Goal: Book appointment/travel/reservation

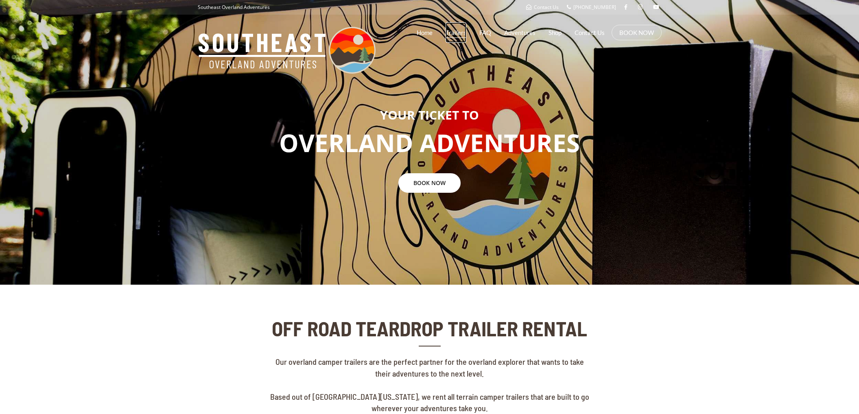
click at [456, 33] on link "Trailers" at bounding box center [455, 32] width 21 height 20
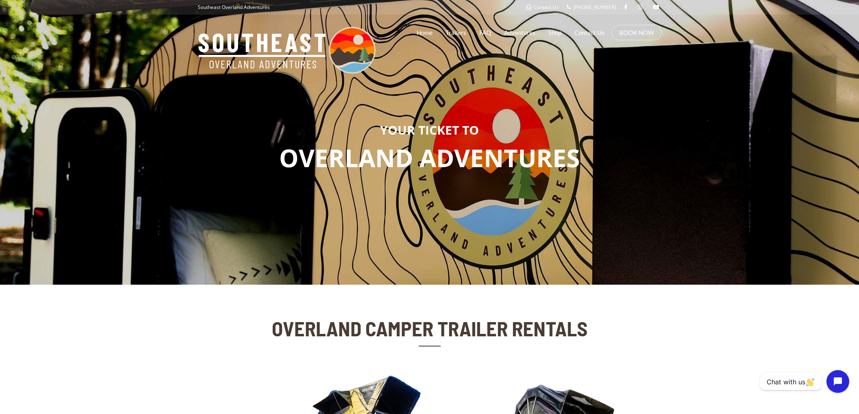
scroll to position [211, 0]
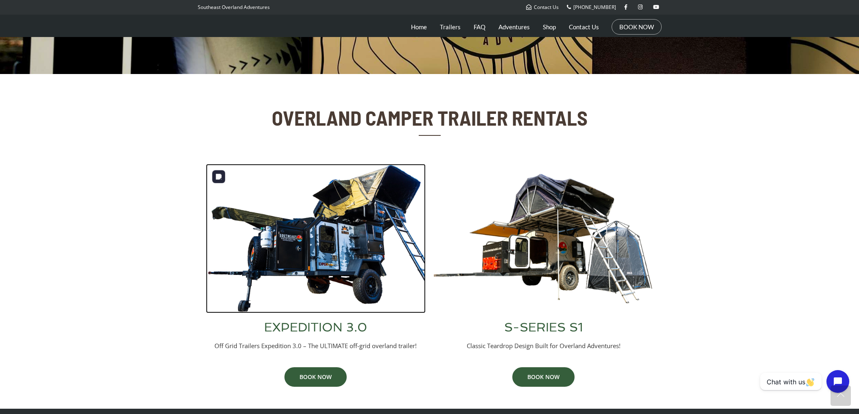
click at [305, 249] on img at bounding box center [316, 238] width 220 height 149
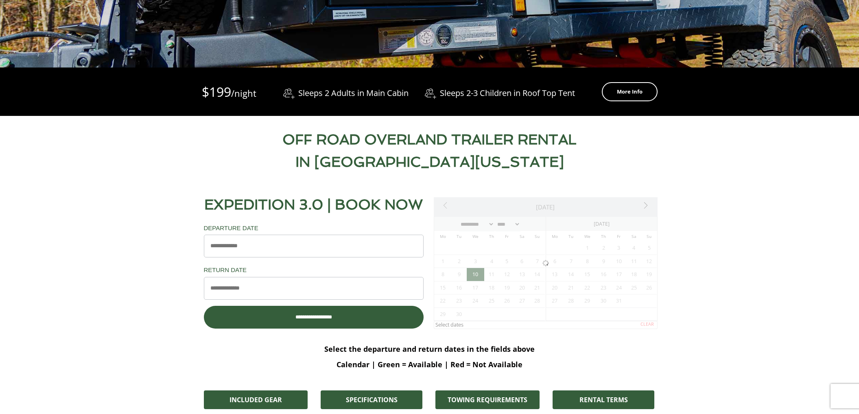
scroll to position [345, 0]
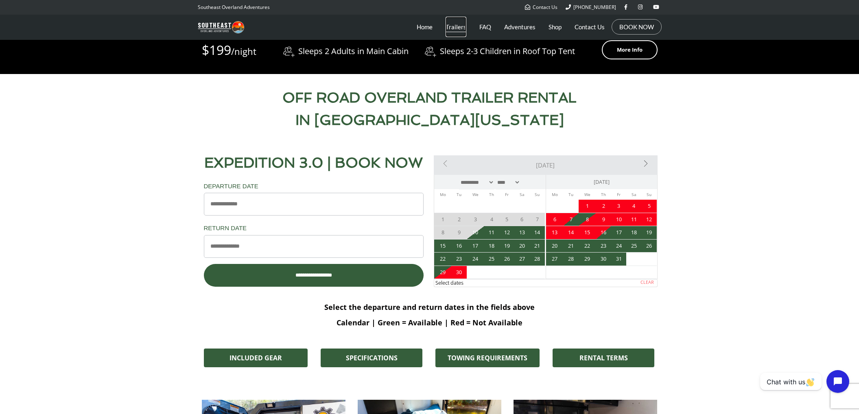
click at [449, 23] on link "Trailers" at bounding box center [455, 27] width 21 height 20
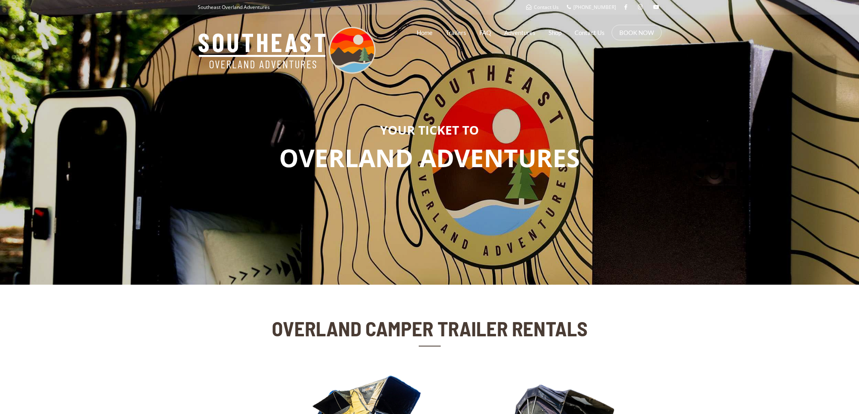
scroll to position [194, 0]
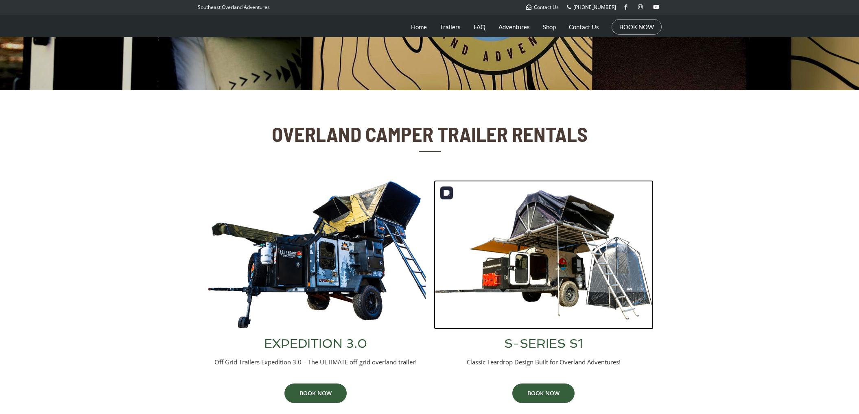
click at [573, 245] on img at bounding box center [544, 254] width 220 height 149
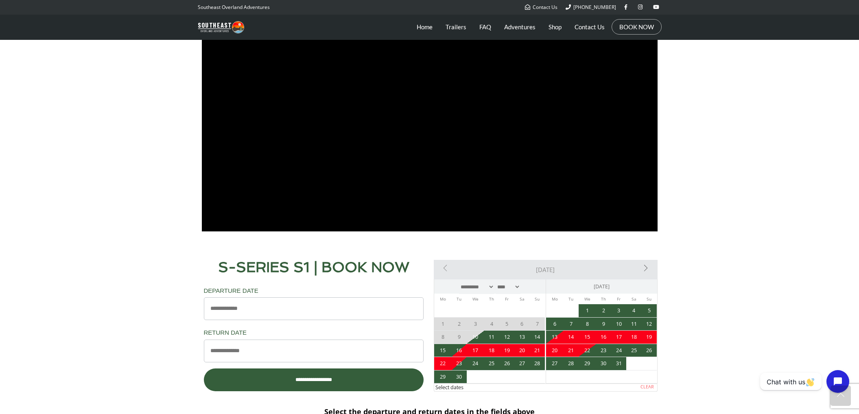
scroll to position [550, 0]
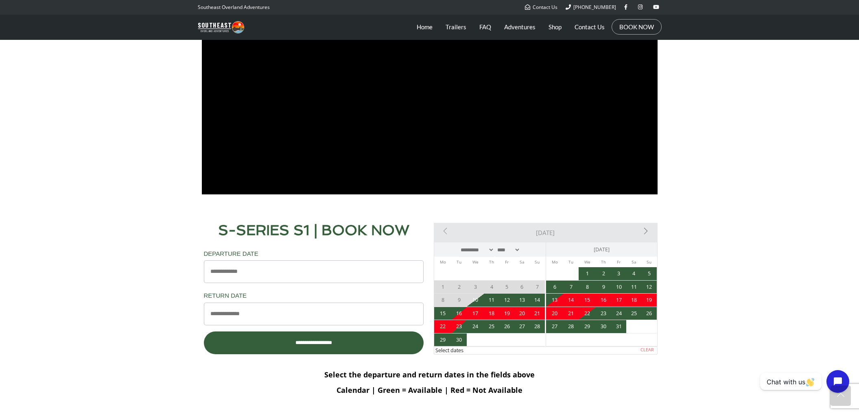
click at [443, 23] on li "Trailers" at bounding box center [455, 27] width 33 height 20
click at [454, 27] on link "Trailers" at bounding box center [455, 27] width 21 height 20
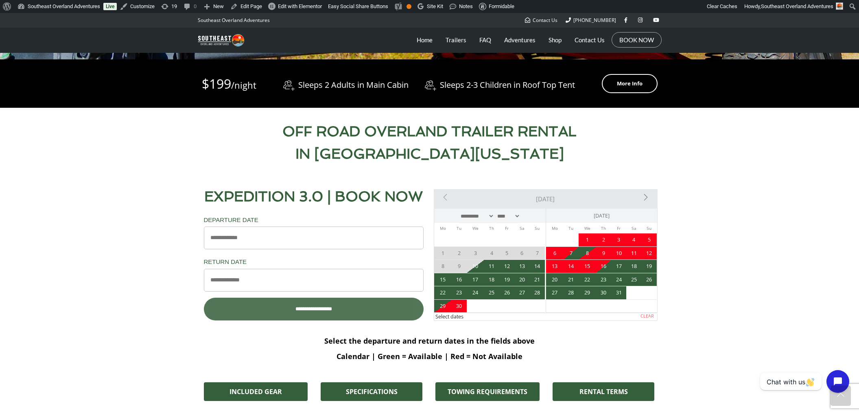
scroll to position [447, 0]
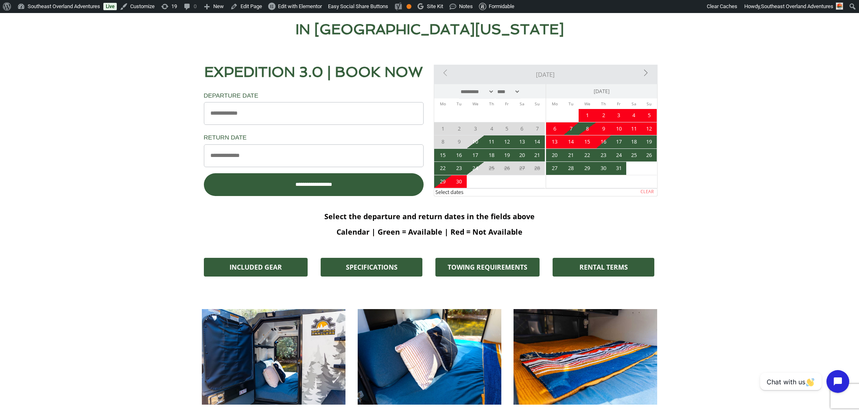
drag, startPoint x: 472, startPoint y: 168, endPoint x: 482, endPoint y: 169, distance: 9.4
click at [472, 168] on span "24" at bounding box center [475, 168] width 17 height 13
click at [514, 170] on tr "22 23 24 25 26 27 28" at bounding box center [489, 168] width 111 height 13
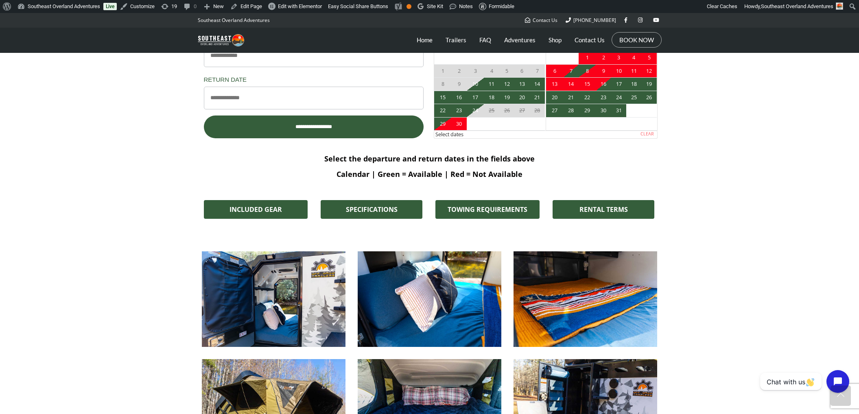
scroll to position [465, 0]
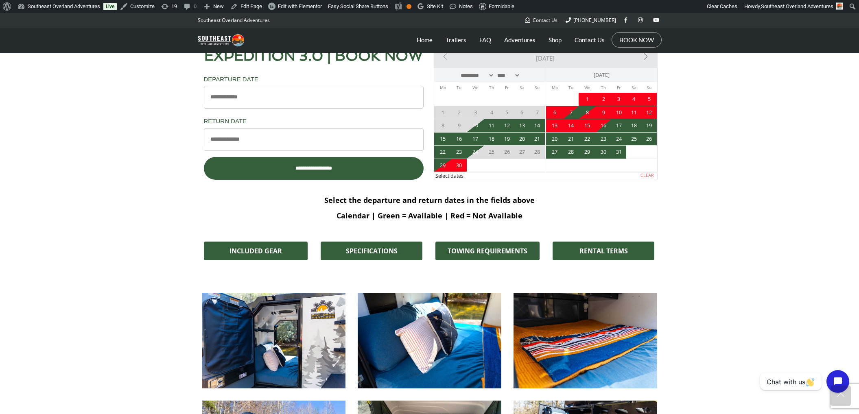
click at [624, 99] on span "3" at bounding box center [618, 99] width 15 height 13
click at [653, 101] on span "5" at bounding box center [648, 99] width 15 height 13
click at [528, 150] on span "27" at bounding box center [521, 152] width 15 height 13
drag, startPoint x: 543, startPoint y: 150, endPoint x: 524, endPoint y: 150, distance: 18.3
click at [542, 150] on span "28" at bounding box center [537, 152] width 15 height 13
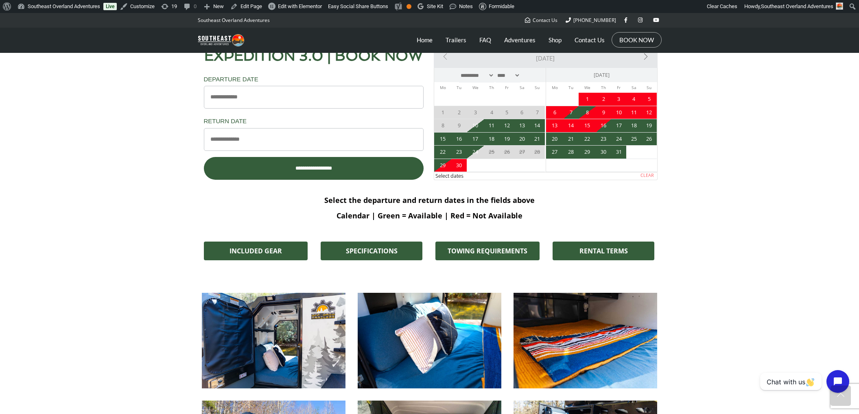
drag, startPoint x: 478, startPoint y: 149, endPoint x: 508, endPoint y: 150, distance: 30.1
click at [478, 149] on span "24" at bounding box center [475, 152] width 17 height 13
click at [493, 150] on span "25" at bounding box center [491, 152] width 15 height 13
click at [509, 152] on span "26" at bounding box center [506, 152] width 15 height 13
click at [518, 151] on span "27" at bounding box center [521, 152] width 15 height 13
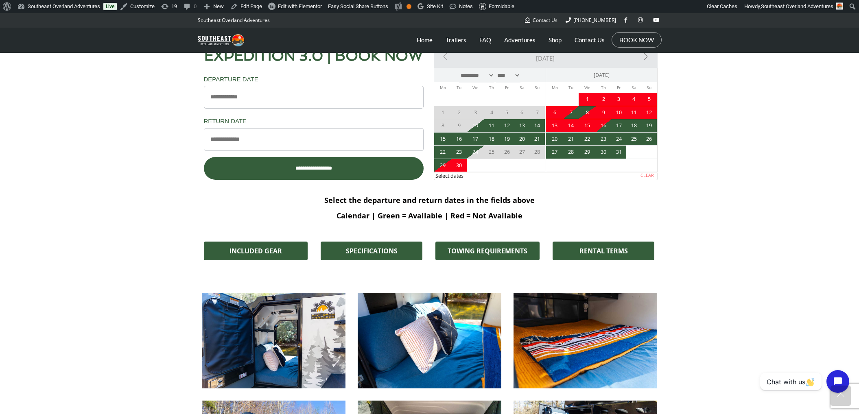
click at [539, 153] on span "28" at bounding box center [537, 152] width 15 height 13
click at [475, 153] on span "24" at bounding box center [475, 152] width 17 height 13
drag, startPoint x: 473, startPoint y: 151, endPoint x: 479, endPoint y: 151, distance: 5.3
click at [474, 151] on span "24" at bounding box center [475, 152] width 17 height 13
click at [492, 151] on span "25" at bounding box center [491, 152] width 15 height 13
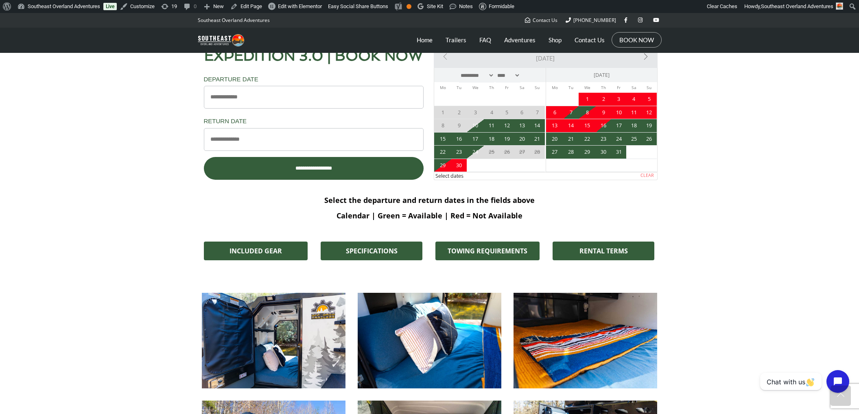
click at [520, 152] on span "27" at bounding box center [521, 152] width 15 height 13
click at [538, 152] on span "28" at bounding box center [537, 152] width 15 height 13
click at [477, 153] on span "24" at bounding box center [475, 152] width 17 height 13
click at [493, 152] on span "25" at bounding box center [491, 152] width 15 height 13
click at [504, 152] on span "26" at bounding box center [506, 152] width 15 height 13
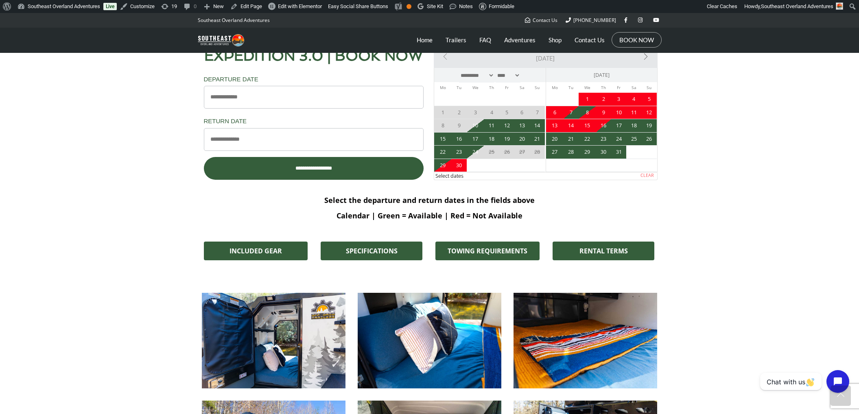
click at [521, 151] on span "27" at bounding box center [521, 152] width 15 height 13
click at [492, 152] on span "25" at bounding box center [491, 152] width 15 height 13
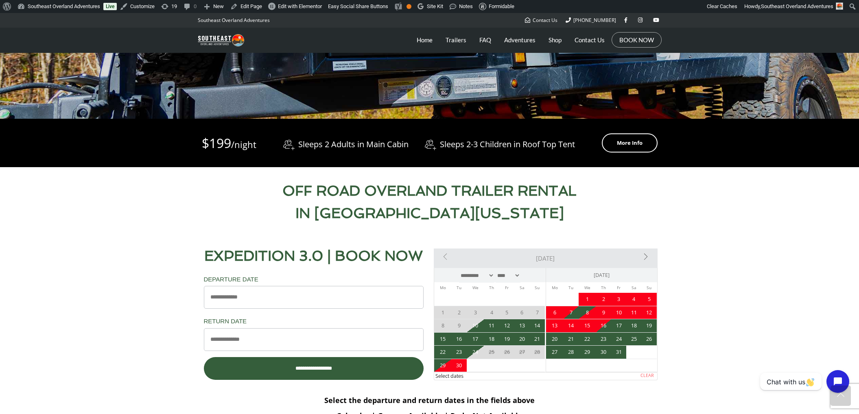
scroll to position [395, 0]
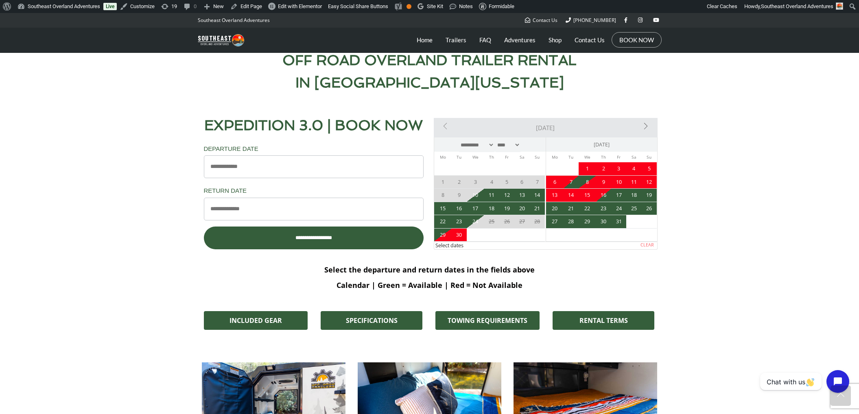
drag, startPoint x: 471, startPoint y: 222, endPoint x: 489, endPoint y: 223, distance: 18.7
click at [471, 222] on span "24" at bounding box center [475, 221] width 17 height 13
click at [489, 223] on span "25" at bounding box center [491, 221] width 15 height 13
click at [508, 222] on span "26" at bounding box center [506, 221] width 15 height 13
click at [528, 222] on span "27" at bounding box center [521, 221] width 15 height 13
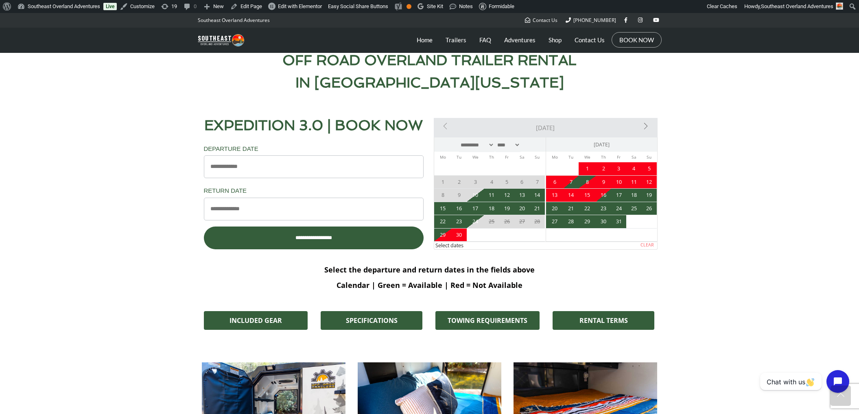
click at [540, 220] on span "28" at bounding box center [537, 221] width 15 height 13
drag, startPoint x: 446, startPoint y: 231, endPoint x: 442, endPoint y: 233, distance: 4.8
click at [444, 232] on span "29" at bounding box center [442, 235] width 17 height 13
click at [459, 234] on span "30" at bounding box center [458, 235] width 15 height 13
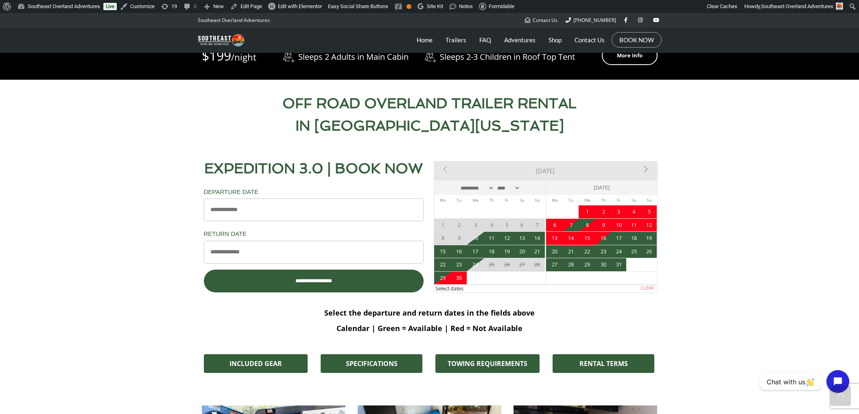
scroll to position [385, 0]
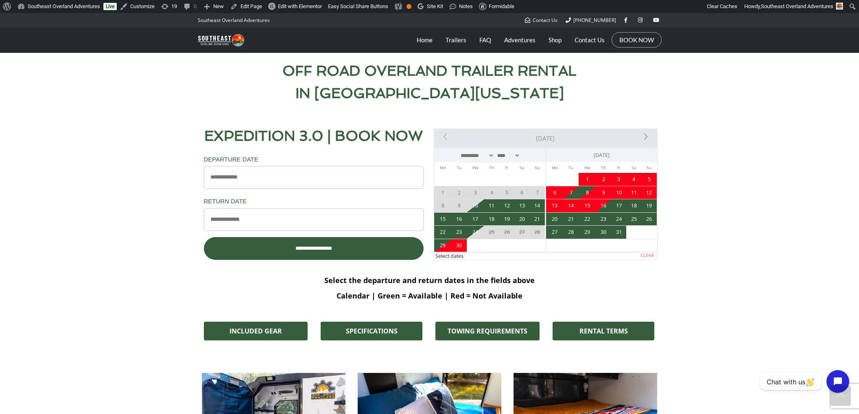
click at [512, 240] on span at bounding box center [506, 245] width 15 height 13
click at [488, 234] on span "25" at bounding box center [491, 232] width 15 height 13
click at [478, 232] on span "24" at bounding box center [475, 232] width 17 height 13
click at [496, 231] on span "25" at bounding box center [491, 232] width 15 height 13
click at [519, 232] on span "27" at bounding box center [521, 232] width 15 height 13
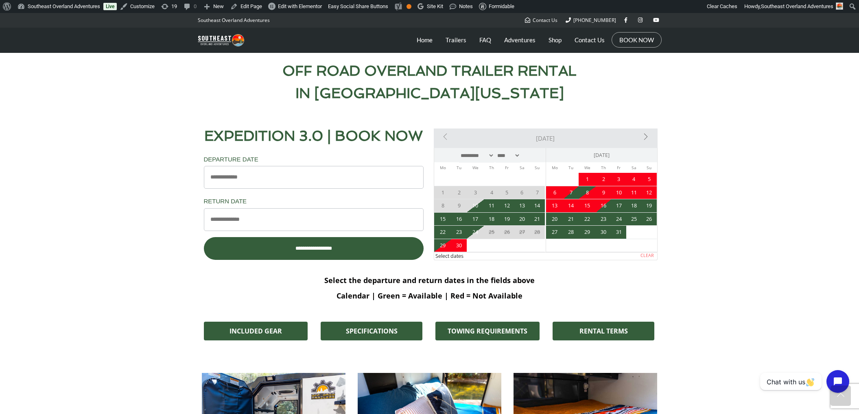
click at [535, 233] on span "28" at bounding box center [537, 232] width 15 height 13
click at [606, 173] on span "2" at bounding box center [603, 179] width 15 height 13
click at [496, 235] on span "25" at bounding box center [491, 232] width 15 height 13
click at [517, 234] on span "27" at bounding box center [521, 232] width 15 height 13
click at [451, 39] on link "Trailers" at bounding box center [455, 40] width 21 height 20
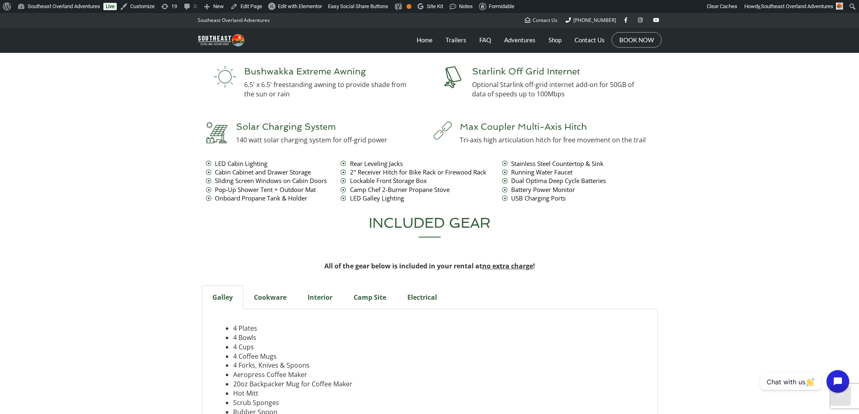
scroll to position [3197, 0]
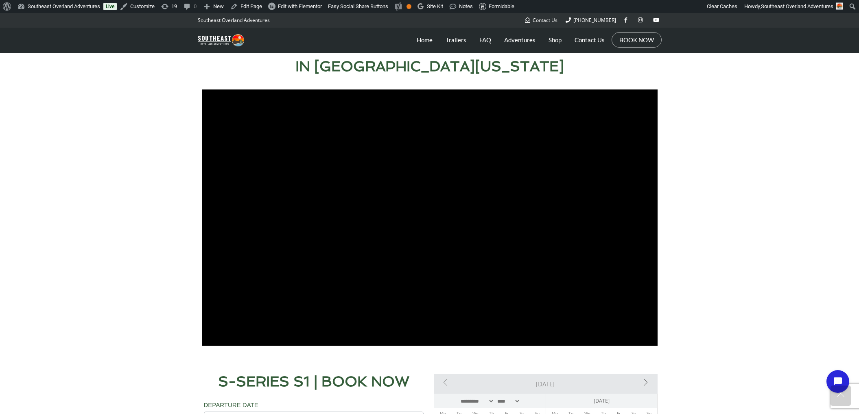
scroll to position [626, 0]
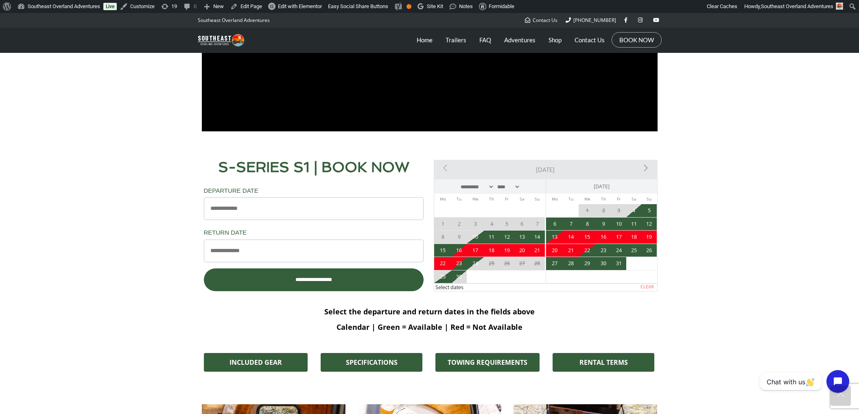
click at [486, 262] on span "25" at bounding box center [491, 263] width 15 height 13
click at [489, 264] on span "25" at bounding box center [491, 263] width 15 height 13
click at [505, 263] on span "26" at bounding box center [506, 263] width 15 height 13
click at [527, 264] on span "27" at bounding box center [521, 263] width 15 height 13
click at [538, 262] on span "28" at bounding box center [537, 263] width 15 height 13
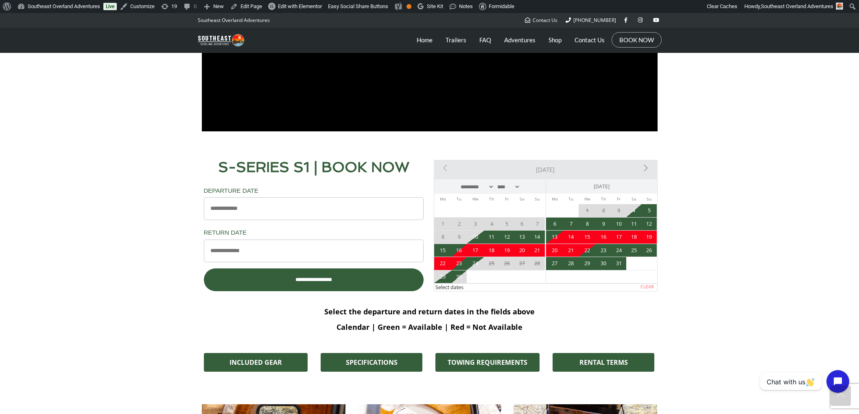
click at [457, 276] on span "30" at bounding box center [458, 276] width 15 height 13
click at [633, 211] on link "4" at bounding box center [633, 210] width 15 height 13
type input "**********"
click at [635, 211] on span "4" at bounding box center [633, 210] width 15 height 13
click at [648, 211] on span "5" at bounding box center [648, 210] width 15 height 13
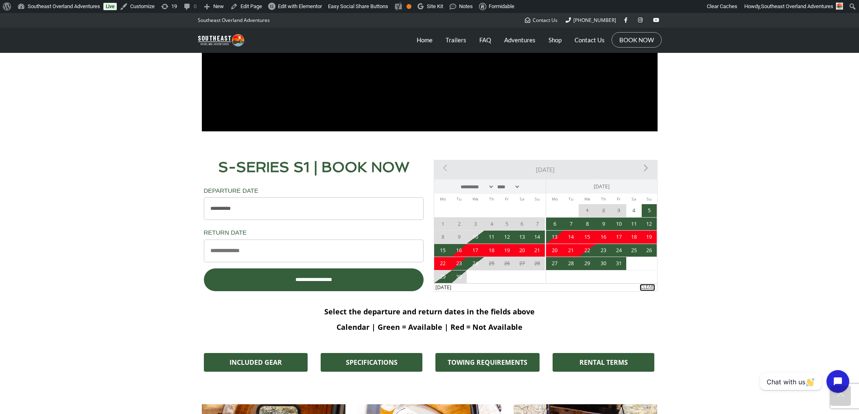
click at [643, 284] on link "Clear" at bounding box center [646, 287] width 15 height 7
click at [491, 262] on span "25" at bounding box center [491, 263] width 15 height 13
click at [507, 262] on span "26" at bounding box center [506, 263] width 15 height 13
click at [538, 262] on span "28" at bounding box center [537, 263] width 15 height 13
click at [441, 275] on span "29" at bounding box center [442, 276] width 17 height 13
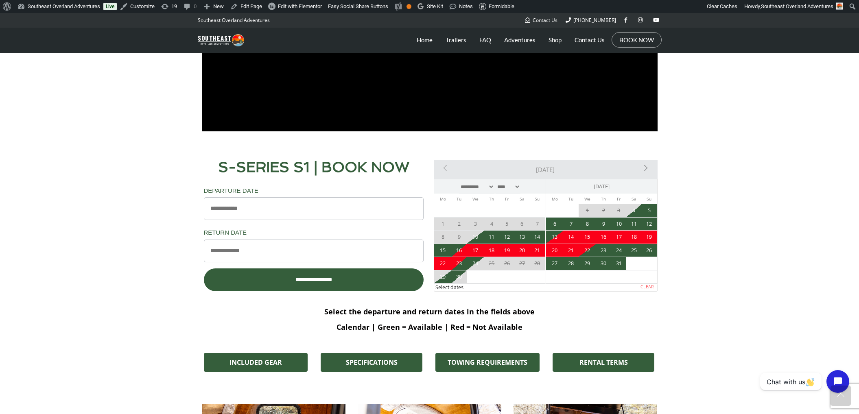
click at [459, 276] on span "30" at bounding box center [458, 276] width 15 height 13
click at [600, 209] on span "2" at bounding box center [603, 210] width 15 height 13
drag, startPoint x: 493, startPoint y: 264, endPoint x: 530, endPoint y: 262, distance: 37.0
click at [512, 262] on tr "22 23 24 25 26 27 28" at bounding box center [489, 263] width 111 height 13
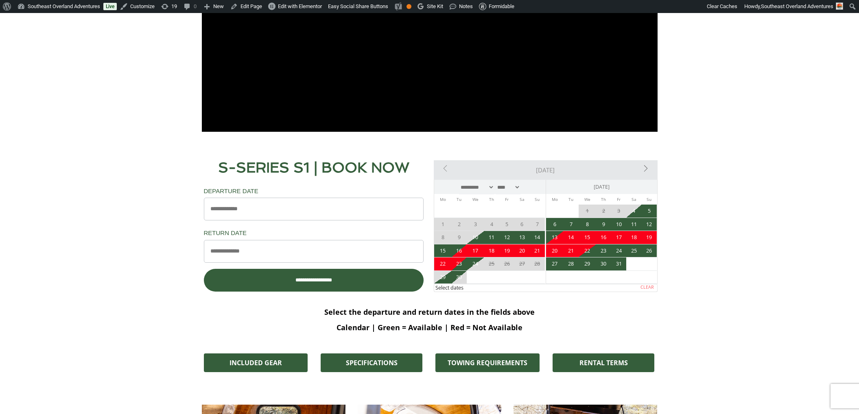
scroll to position [509, 0]
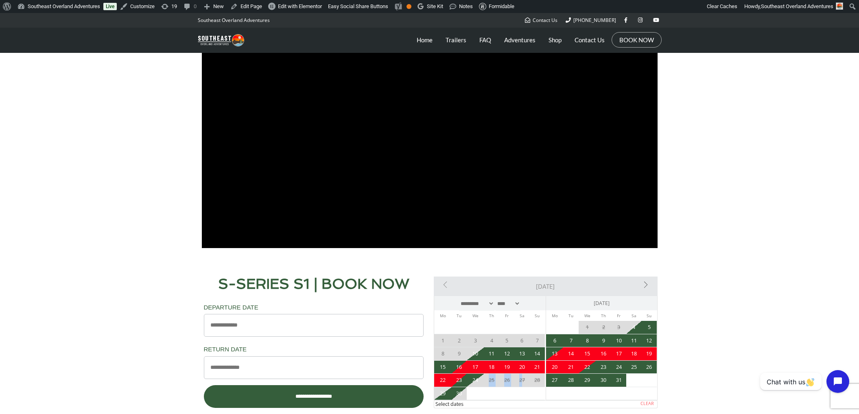
drag, startPoint x: 487, startPoint y: 380, endPoint x: 525, endPoint y: 380, distance: 38.6
click at [525, 380] on tr "22 23 24 25 26 27 28" at bounding box center [489, 380] width 111 height 13
click at [448, 38] on link "Trailers" at bounding box center [455, 40] width 21 height 20
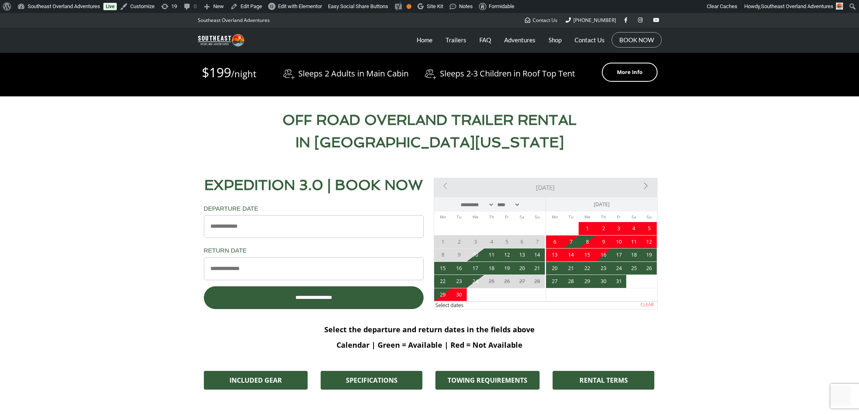
scroll to position [377, 0]
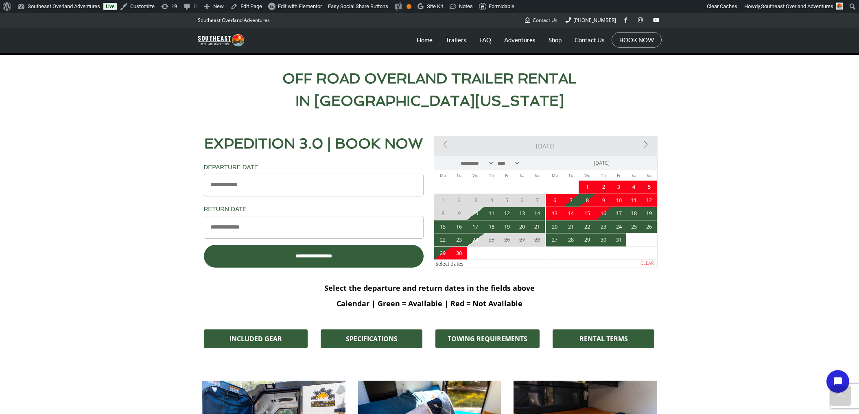
click at [488, 238] on span "25" at bounding box center [491, 239] width 15 height 13
drag, startPoint x: 507, startPoint y: 242, endPoint x: 547, endPoint y: 240, distance: 40.7
click at [534, 241] on tr "22 23 24 25 26 27 28" at bounding box center [489, 239] width 111 height 13
click at [548, 240] on link "27" at bounding box center [554, 239] width 17 height 13
type input "**********"
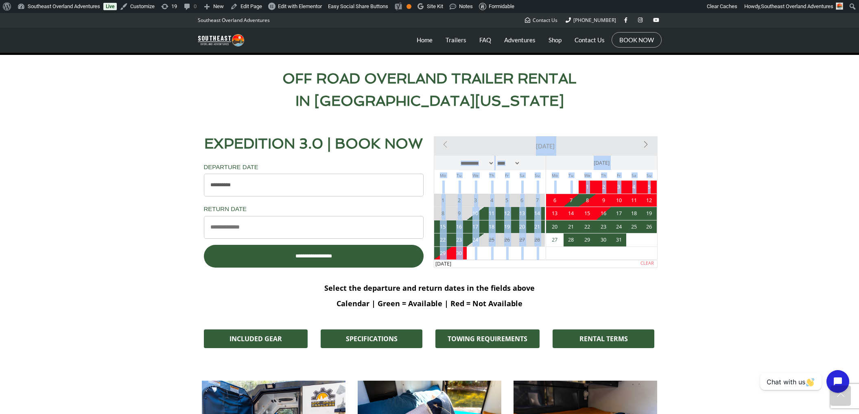
click at [657, 181] on div "<Prev Today Next> ********* ******* ******** ******** **** **** **** **** **** …" at bounding box center [545, 206] width 232 height 148
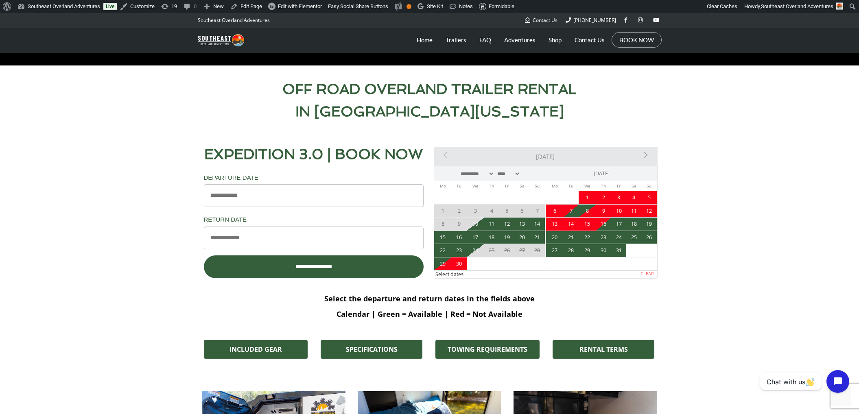
scroll to position [460, 0]
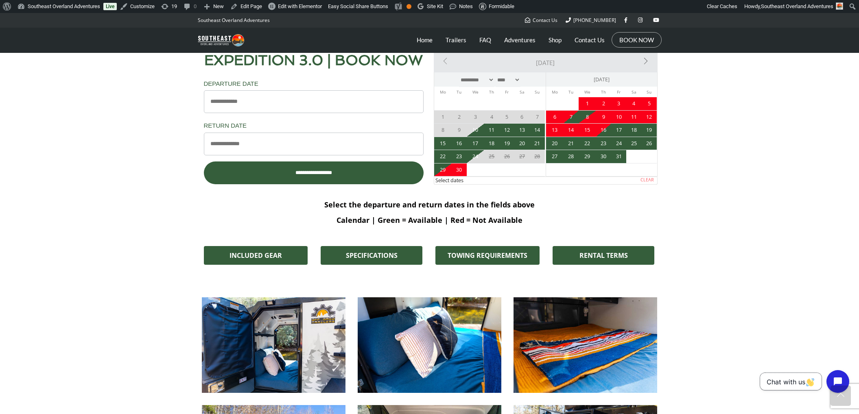
click at [794, 385] on span "Chat with us" at bounding box center [790, 382] width 48 height 8
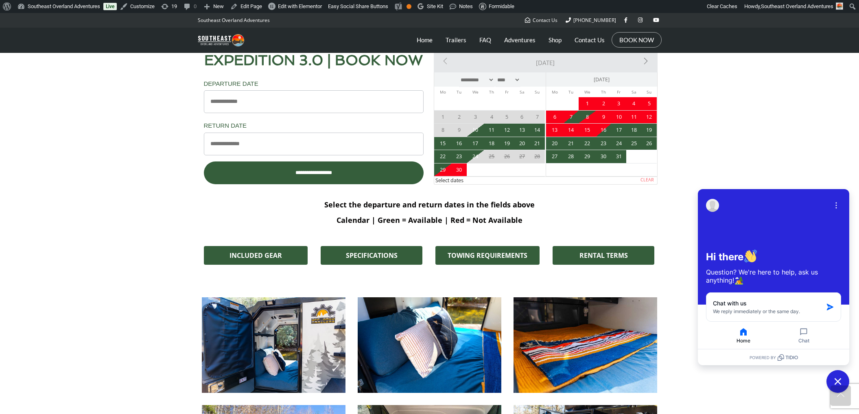
scroll to position [422, 0]
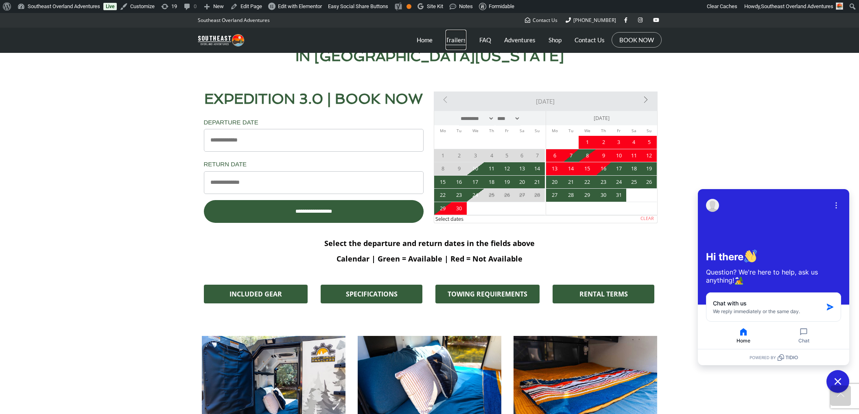
click at [459, 39] on link "Trailers" at bounding box center [455, 40] width 21 height 20
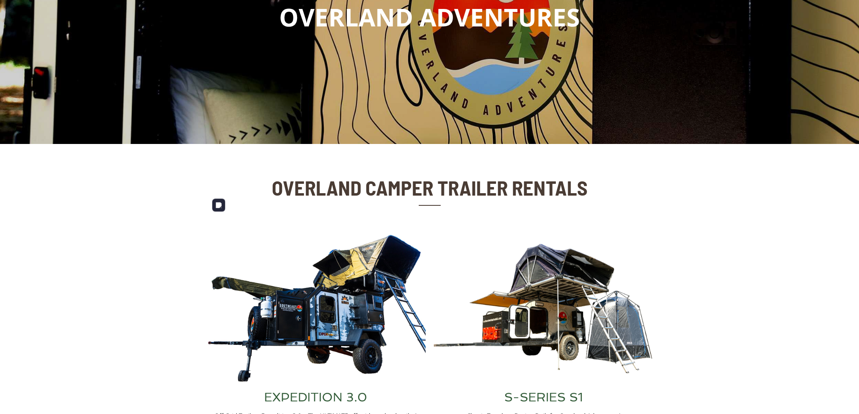
scroll to position [182, 0]
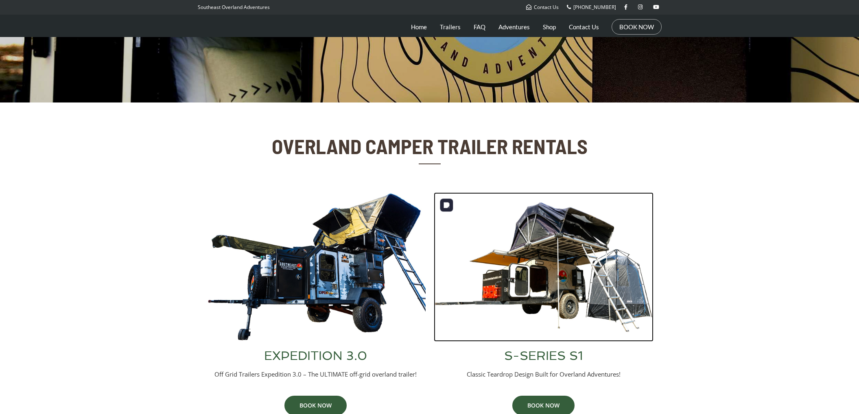
click at [577, 242] on img at bounding box center [544, 266] width 220 height 149
